Goal: Task Accomplishment & Management: Use online tool/utility

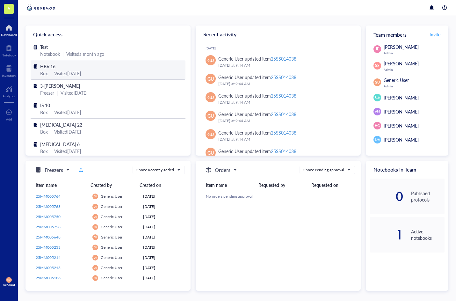
click at [113, 66] on div "HBV 16" at bounding box center [108, 66] width 136 height 7
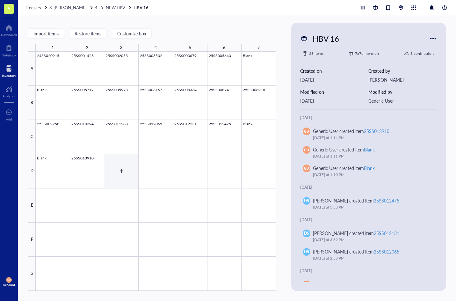
click at [124, 170] on div at bounding box center [156, 171] width 240 height 239
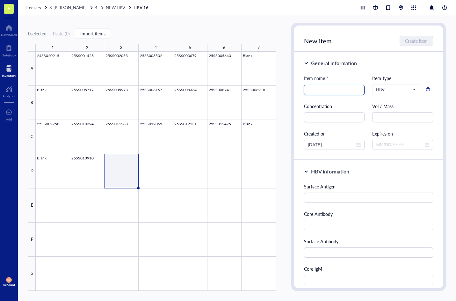
click at [326, 87] on input "search" at bounding box center [334, 90] width 53 height 10
click at [317, 195] on input "text" at bounding box center [368, 197] width 129 height 10
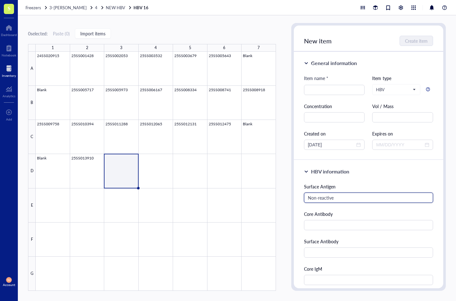
type input "Non-reactive"
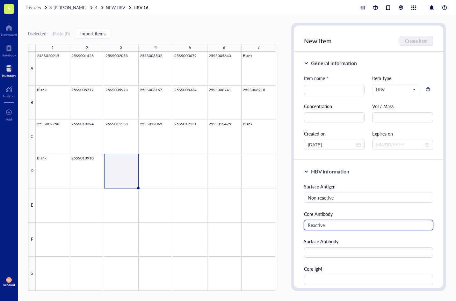
type input "Reactive"
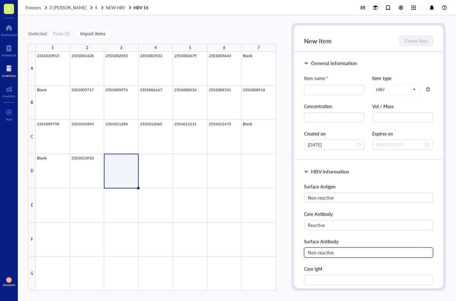
type input "Non-reactive"
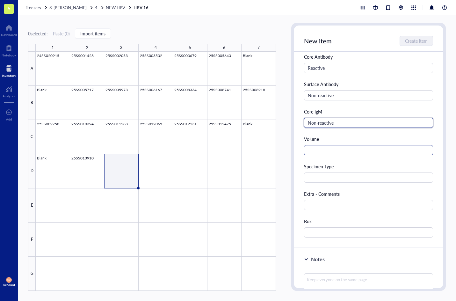
scroll to position [159, 0]
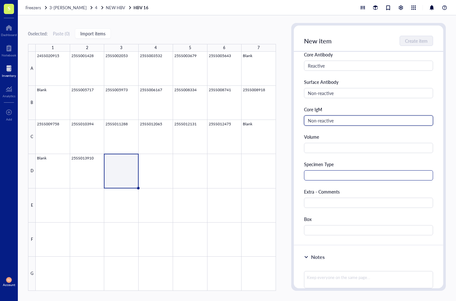
type input "Non-reactive"
click at [317, 174] on input "text" at bounding box center [368, 175] width 129 height 10
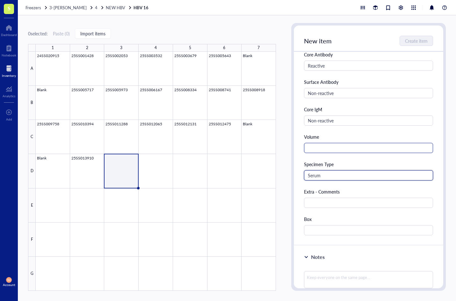
type input "Serum"
click at [319, 149] on input "text" at bounding box center [368, 148] width 129 height 10
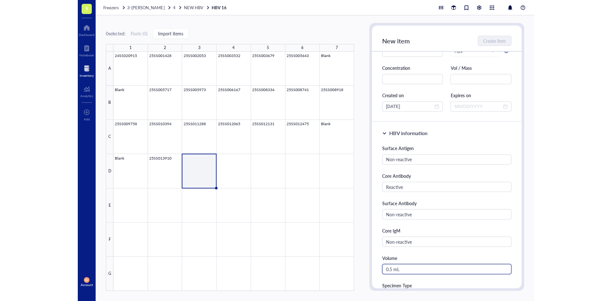
scroll to position [0, 0]
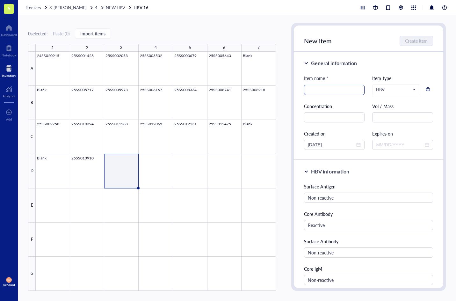
type input "0.5 mL"
click at [322, 93] on input "search" at bounding box center [334, 90] width 53 height 10
type input "25SS014731"
click at [412, 38] on span "Create item" at bounding box center [416, 40] width 23 height 5
